Goal: Task Accomplishment & Management: Manage account settings

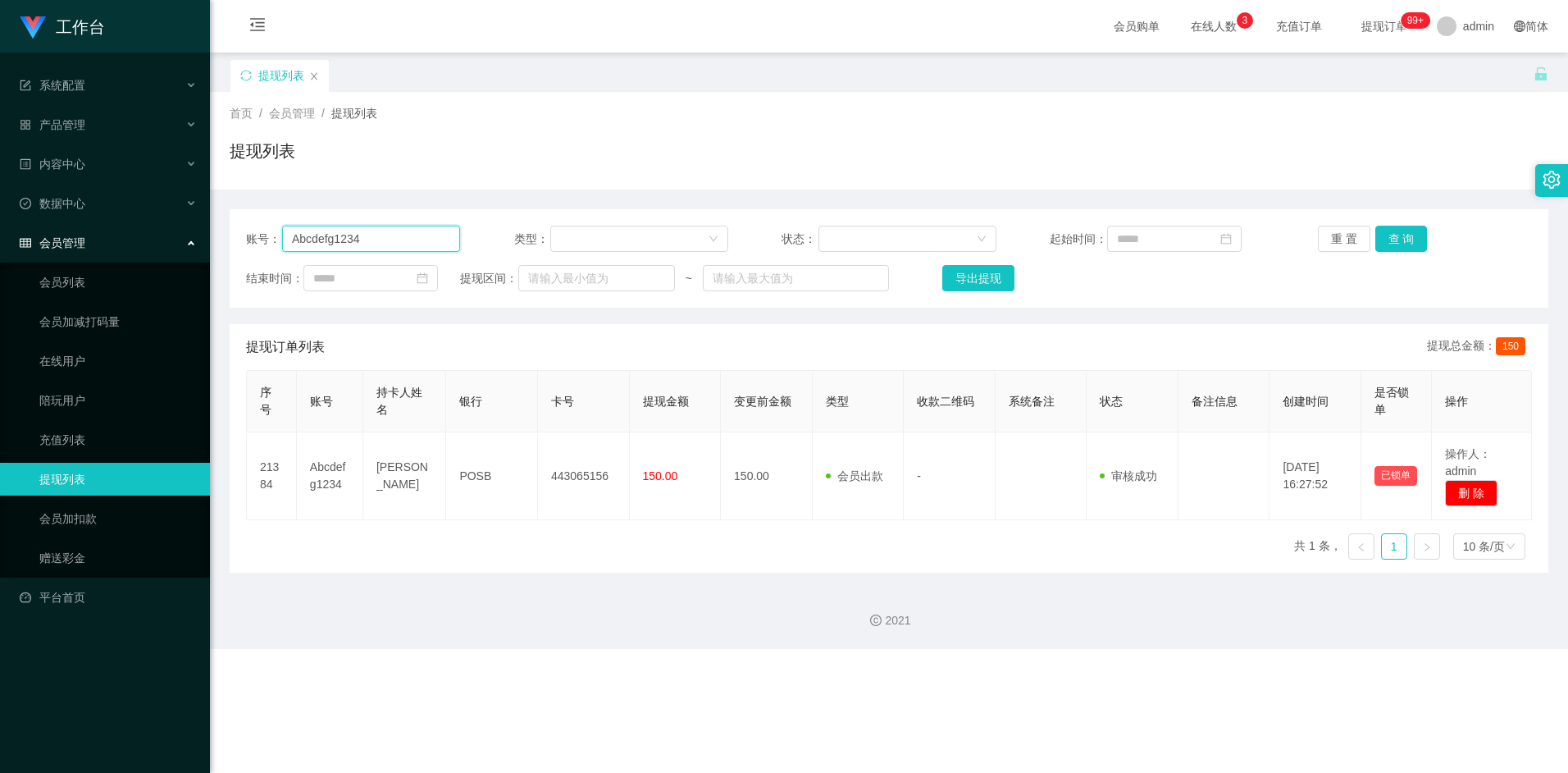
click at [385, 240] on input "Abcdefg1234" at bounding box center [371, 239] width 178 height 26
click at [1434, 243] on div "重 置 查 询" at bounding box center [1425, 239] width 214 height 26
click at [1405, 238] on button "查 询" at bounding box center [1401, 239] width 52 height 26
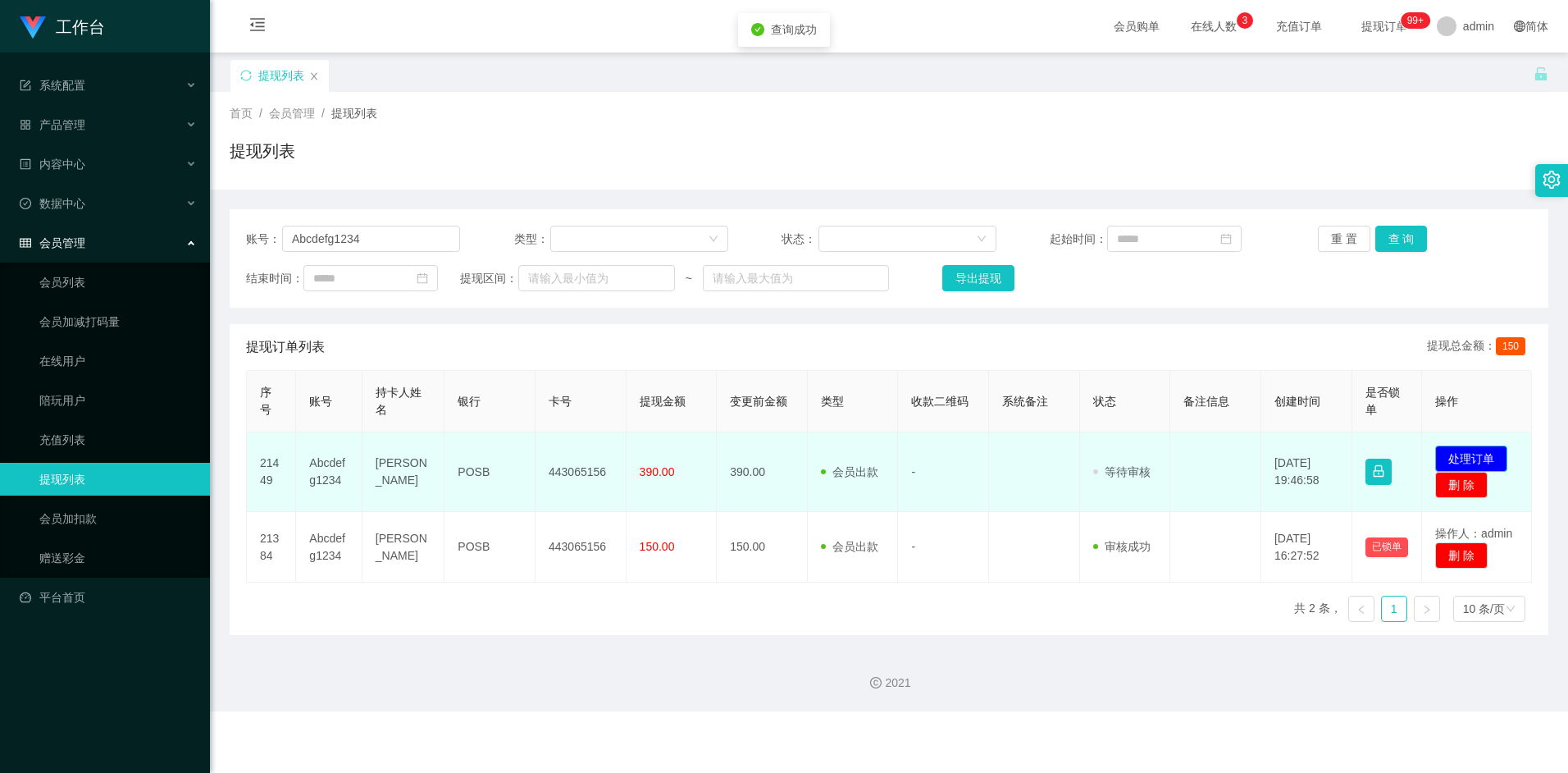
click at [1479, 456] on button "处理订单" at bounding box center [1471, 459] width 72 height 26
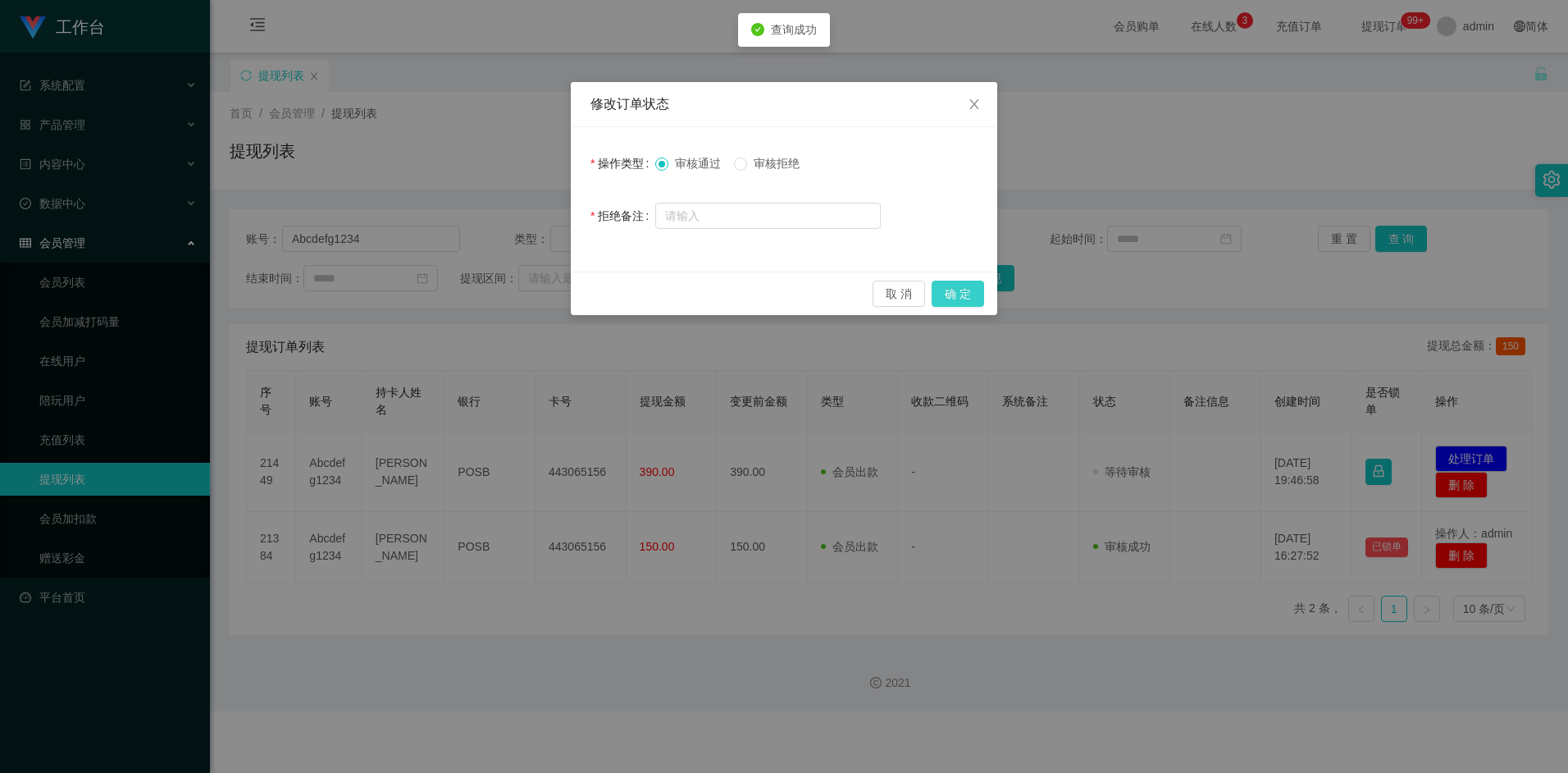
click at [967, 298] on button "确 定" at bounding box center [957, 294] width 52 height 26
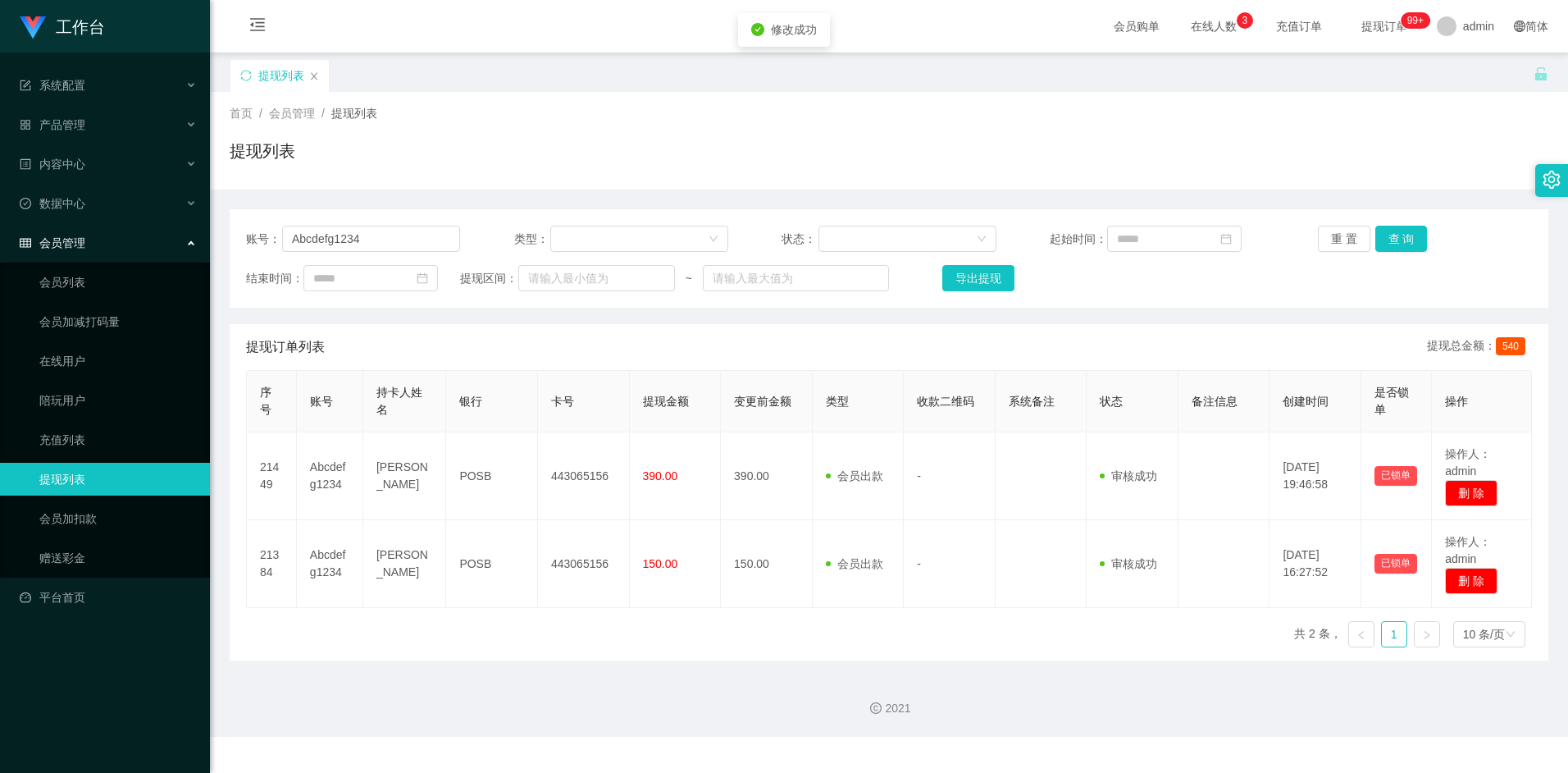
click at [603, 632] on div "序号 账号 持卡人姓名 银行 卡号 提现金额 变更前金额 类型 收款二维码 系统备注 状态 备注信息 创建时间 是否锁单 操作 21449 Abcdefg12…" at bounding box center [889, 515] width 1286 height 290
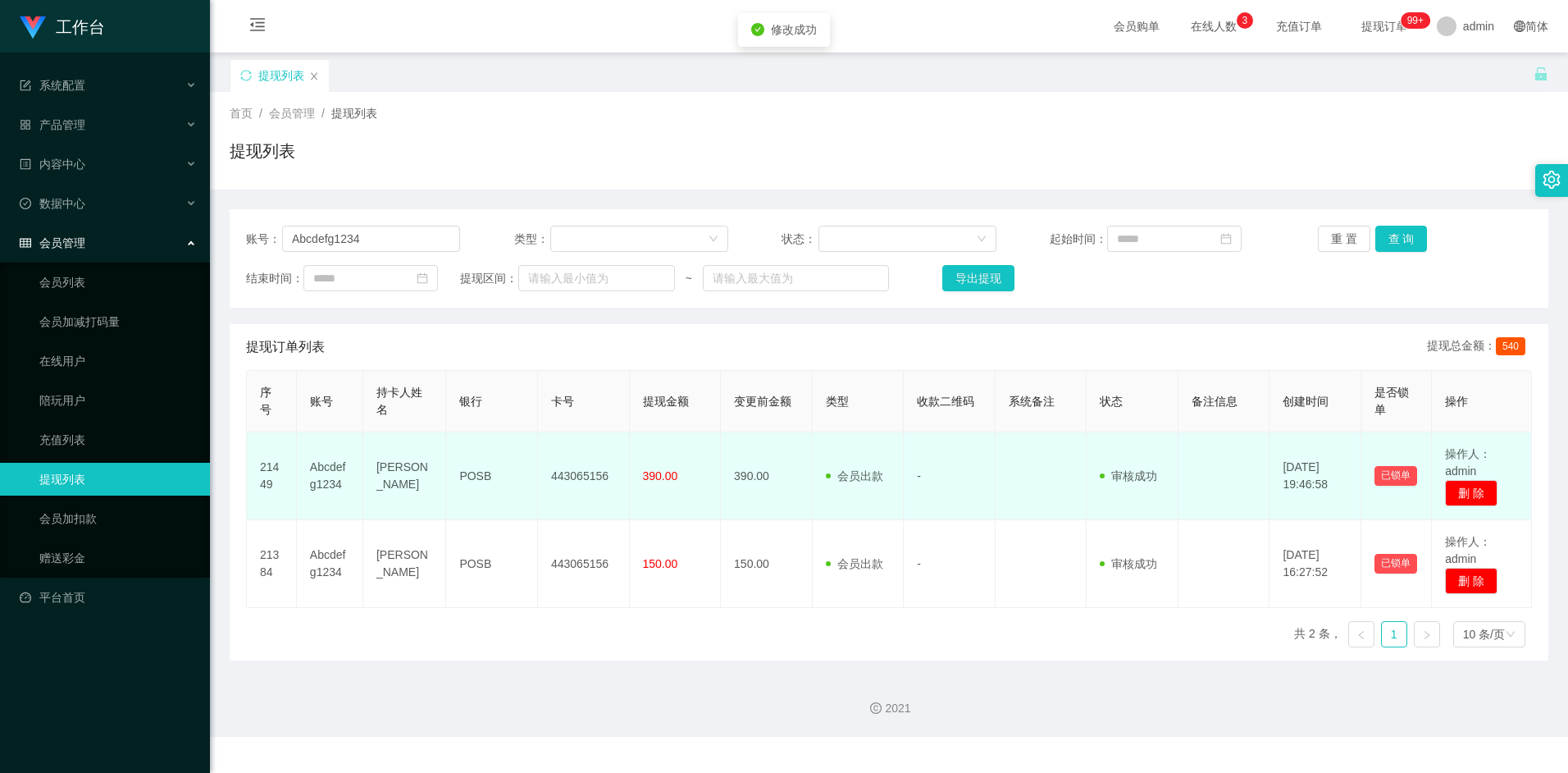
click at [560, 468] on td "443065156" at bounding box center [583, 476] width 92 height 88
click at [560, 472] on td "443065156" at bounding box center [583, 476] width 92 height 88
copy td "443065156"
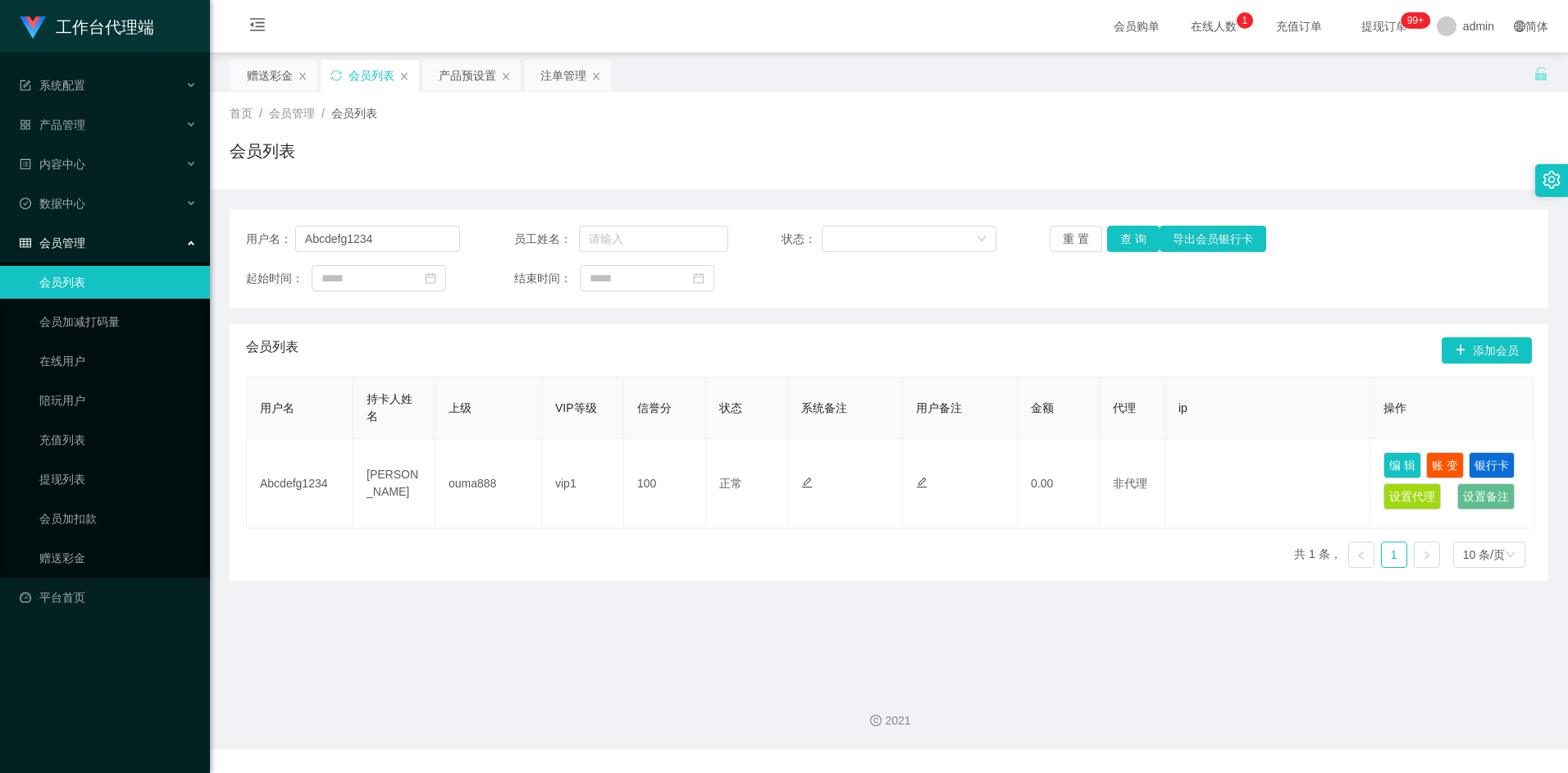
click at [393, 246] on input "Abcdefg1234" at bounding box center [378, 239] width 165 height 26
drag, startPoint x: 388, startPoint y: 242, endPoint x: 279, endPoint y: 233, distance: 109.4
click at [279, 233] on div "用户名： Abcdefg1234" at bounding box center [352, 239] width 214 height 26
click at [1130, 241] on button "查 询" at bounding box center [1133, 239] width 52 height 26
click at [257, 66] on div "赠送彩金" at bounding box center [270, 75] width 46 height 31
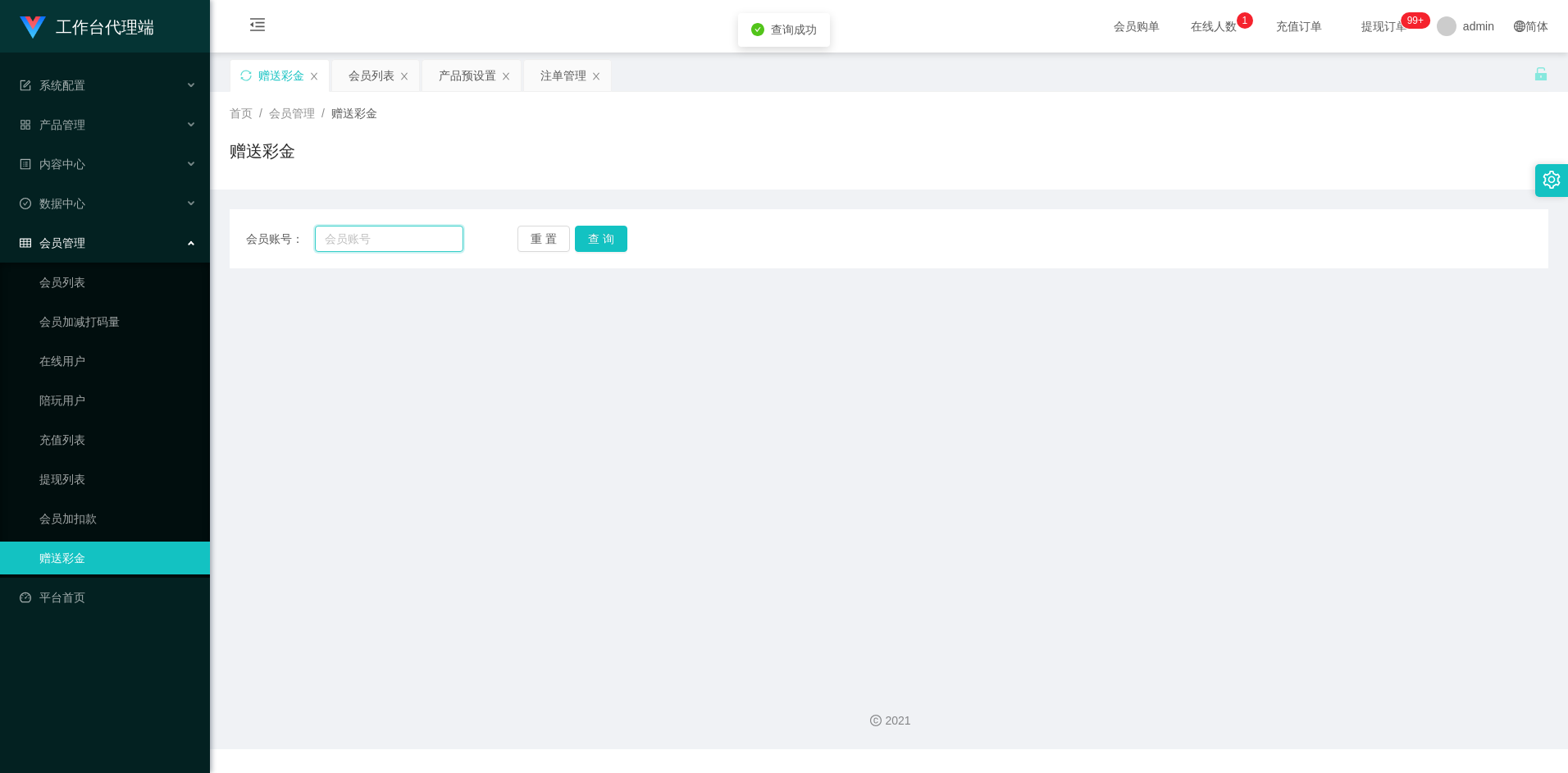
click at [380, 242] on input "text" at bounding box center [389, 239] width 147 height 26
paste input "Abcdefg1234"
type input "Abcdefg1234"
click at [599, 239] on button "查 询" at bounding box center [601, 239] width 52 height 26
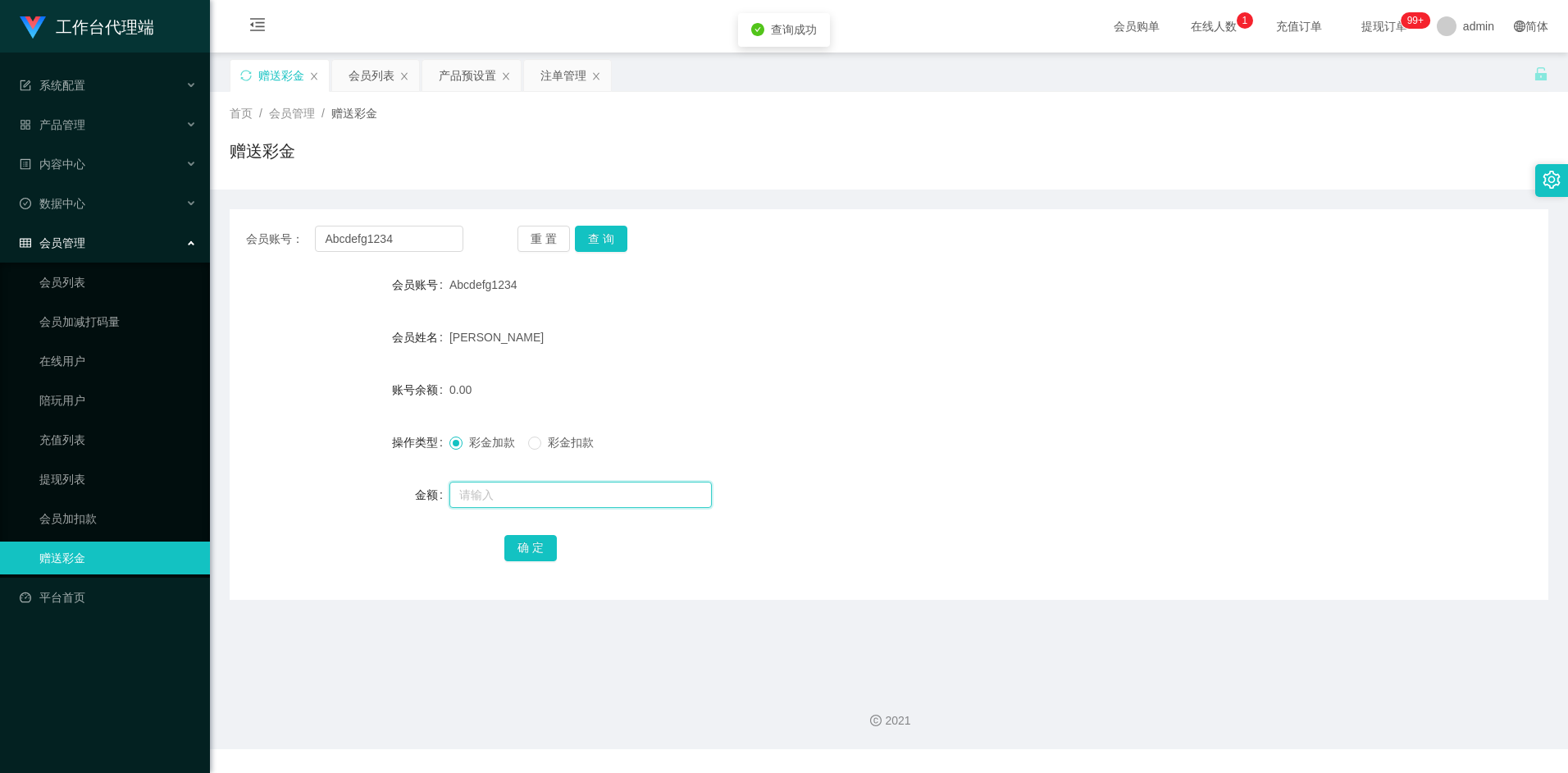
click at [470, 491] on input "text" at bounding box center [580, 495] width 262 height 26
type input "300"
click at [513, 544] on button "确 定" at bounding box center [530, 548] width 52 height 26
click at [956, 326] on div "[PERSON_NAME]" at bounding box center [834, 338] width 770 height 33
click at [379, 78] on div "会员列表" at bounding box center [372, 75] width 46 height 31
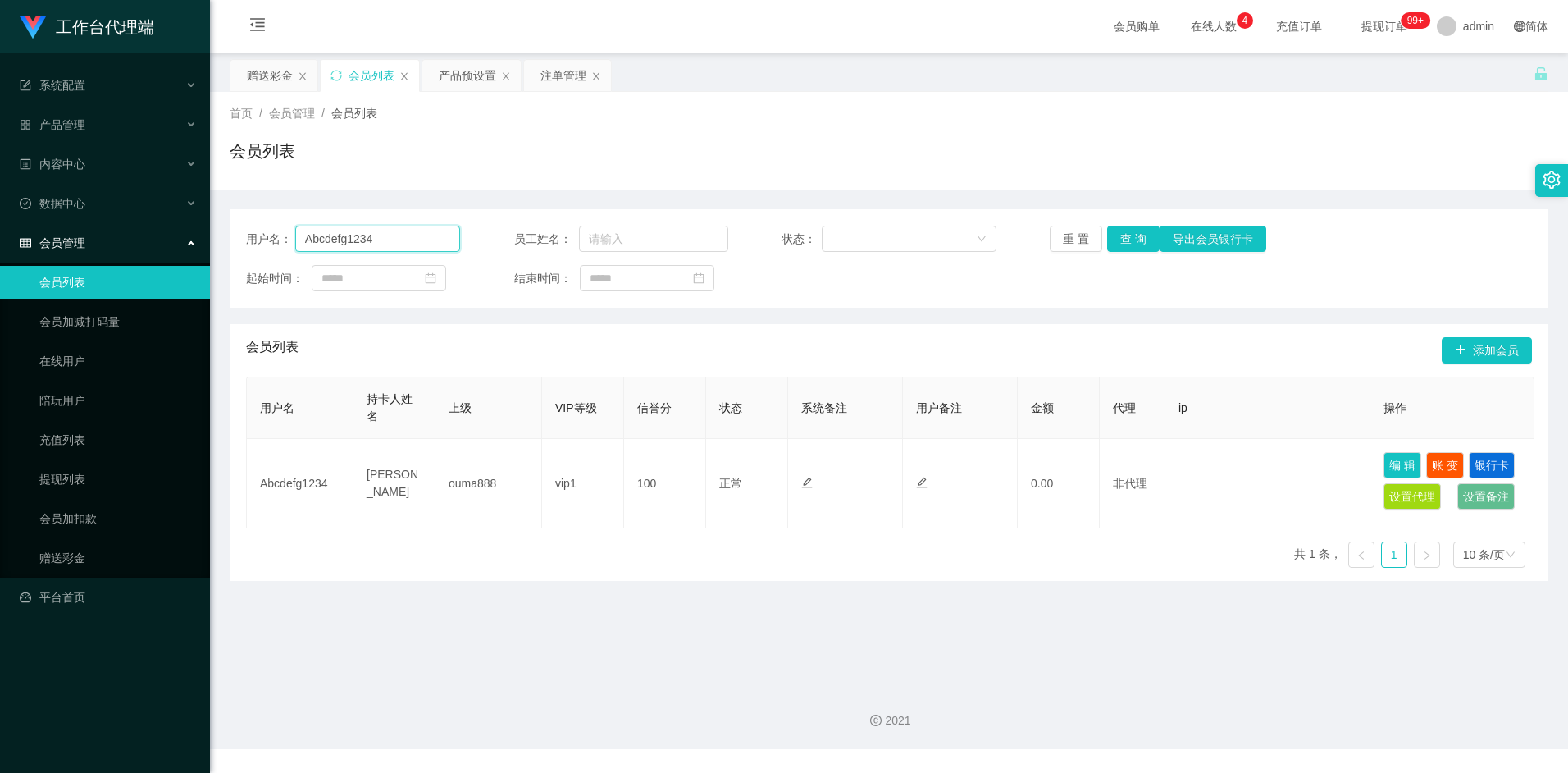
drag, startPoint x: 401, startPoint y: 243, endPoint x: 252, endPoint y: 233, distance: 149.3
click at [252, 233] on div "用户名： Abcdefg1234" at bounding box center [352, 239] width 214 height 26
click at [1120, 239] on button "查 询" at bounding box center [1133, 239] width 52 height 26
